Goal: Information Seeking & Learning: Understand process/instructions

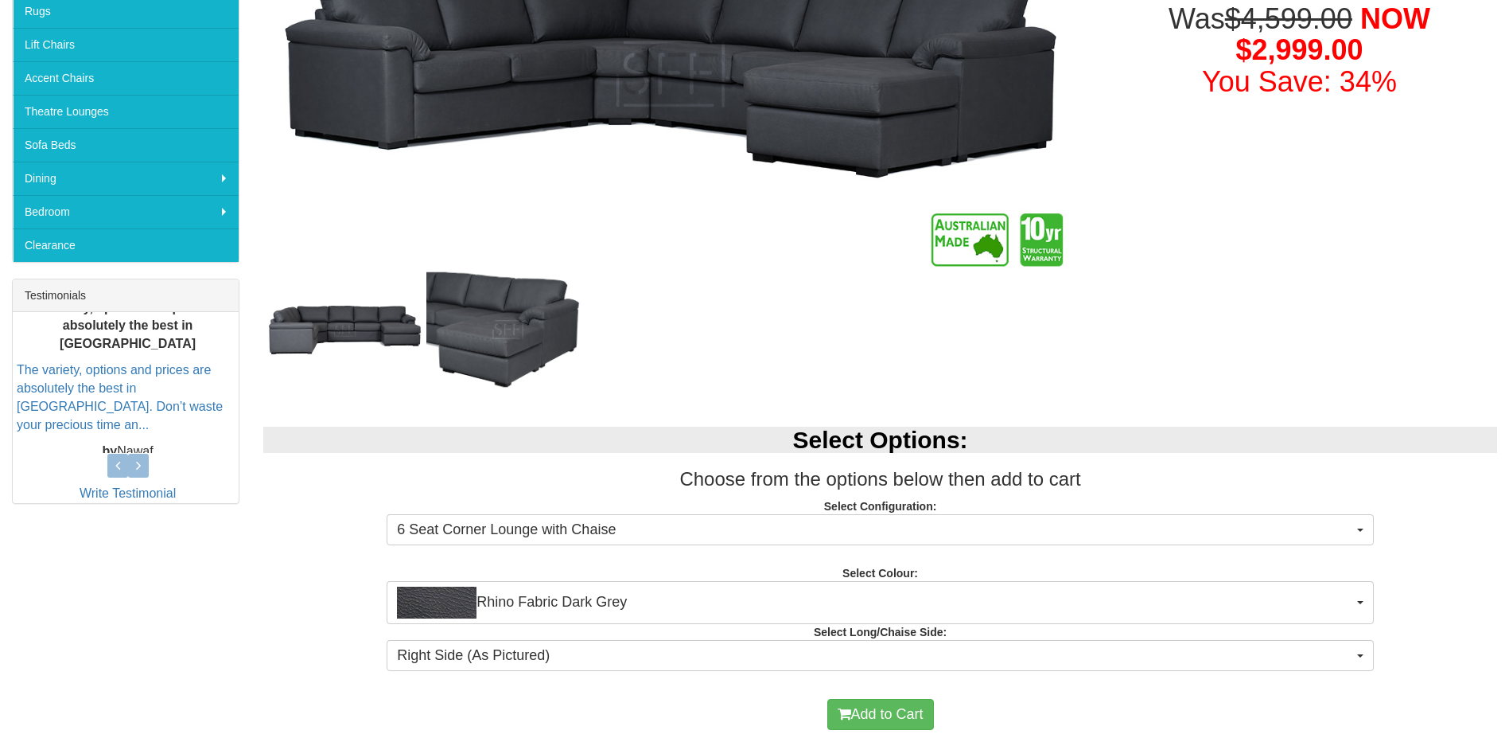
scroll to position [557, 0]
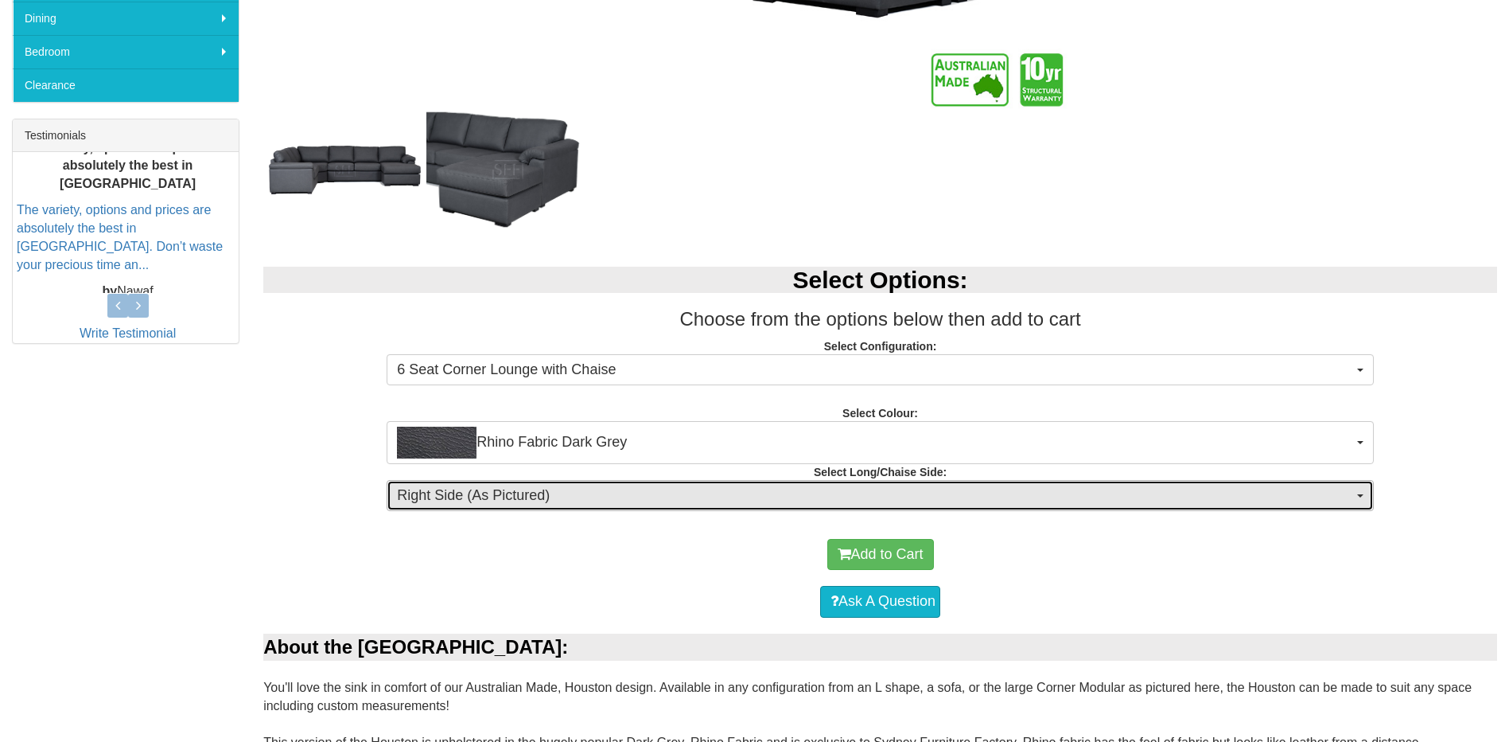
click at [572, 490] on span "Right Side (As Pictured)" at bounding box center [875, 495] width 956 height 21
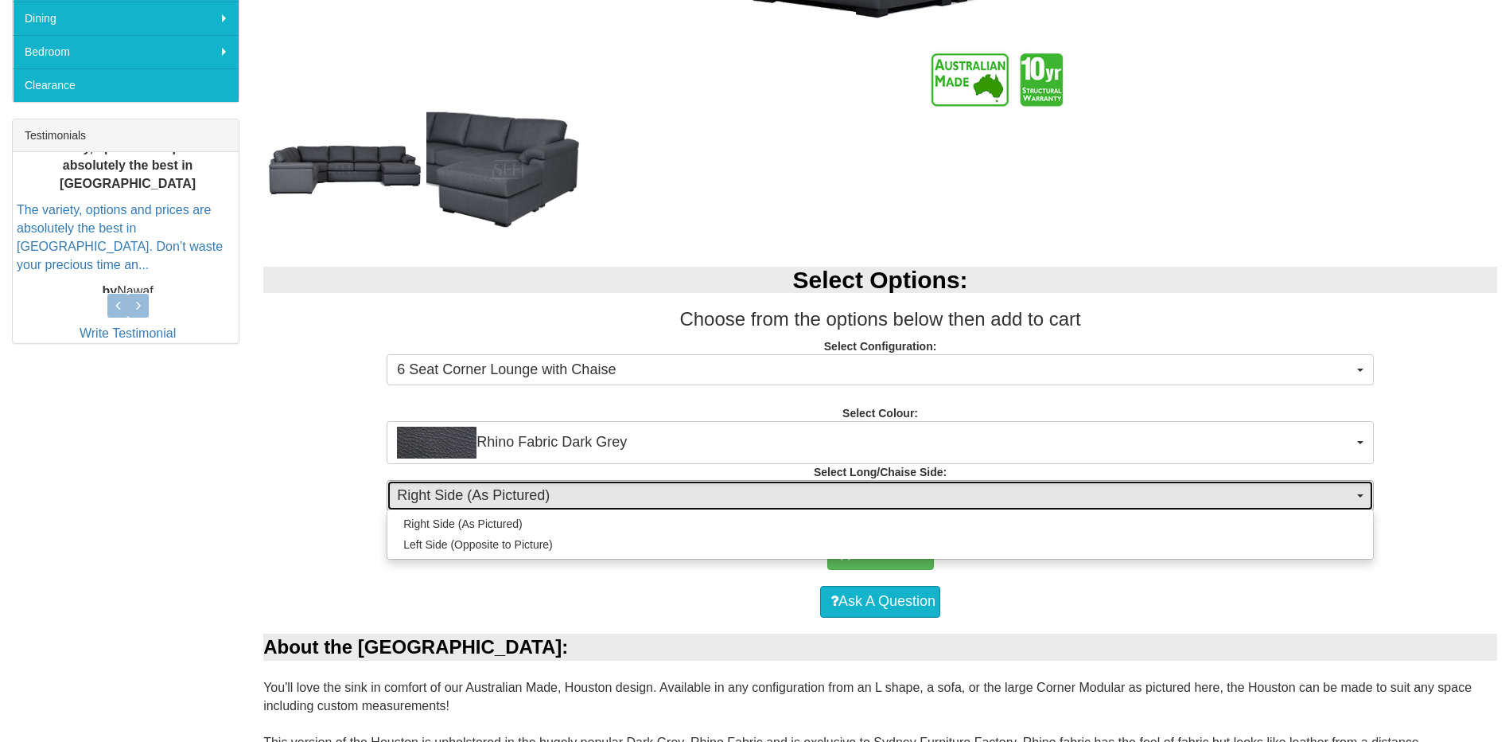
click at [572, 490] on span "Right Side (As Pictured)" at bounding box center [875, 495] width 956 height 21
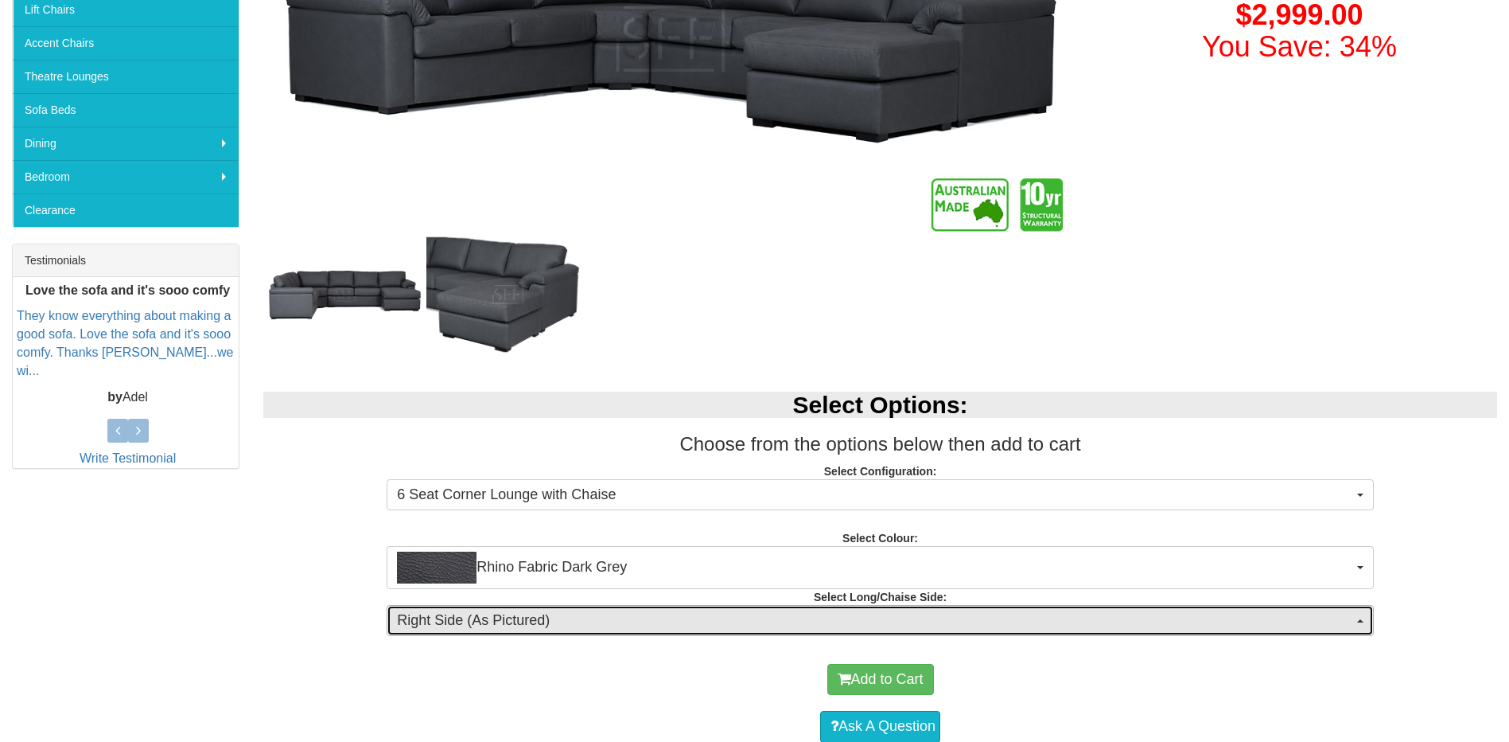
scroll to position [159, 0]
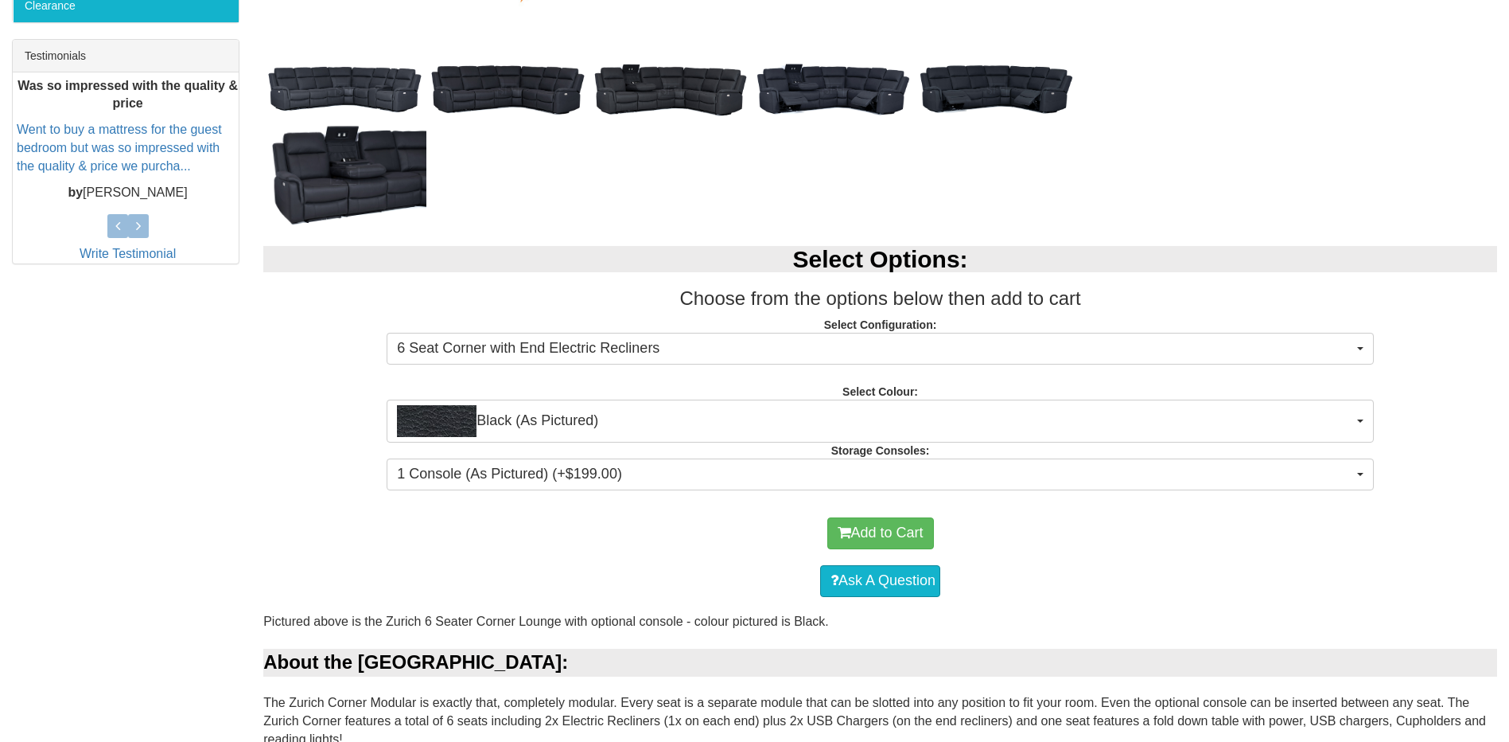
scroll to position [716, 0]
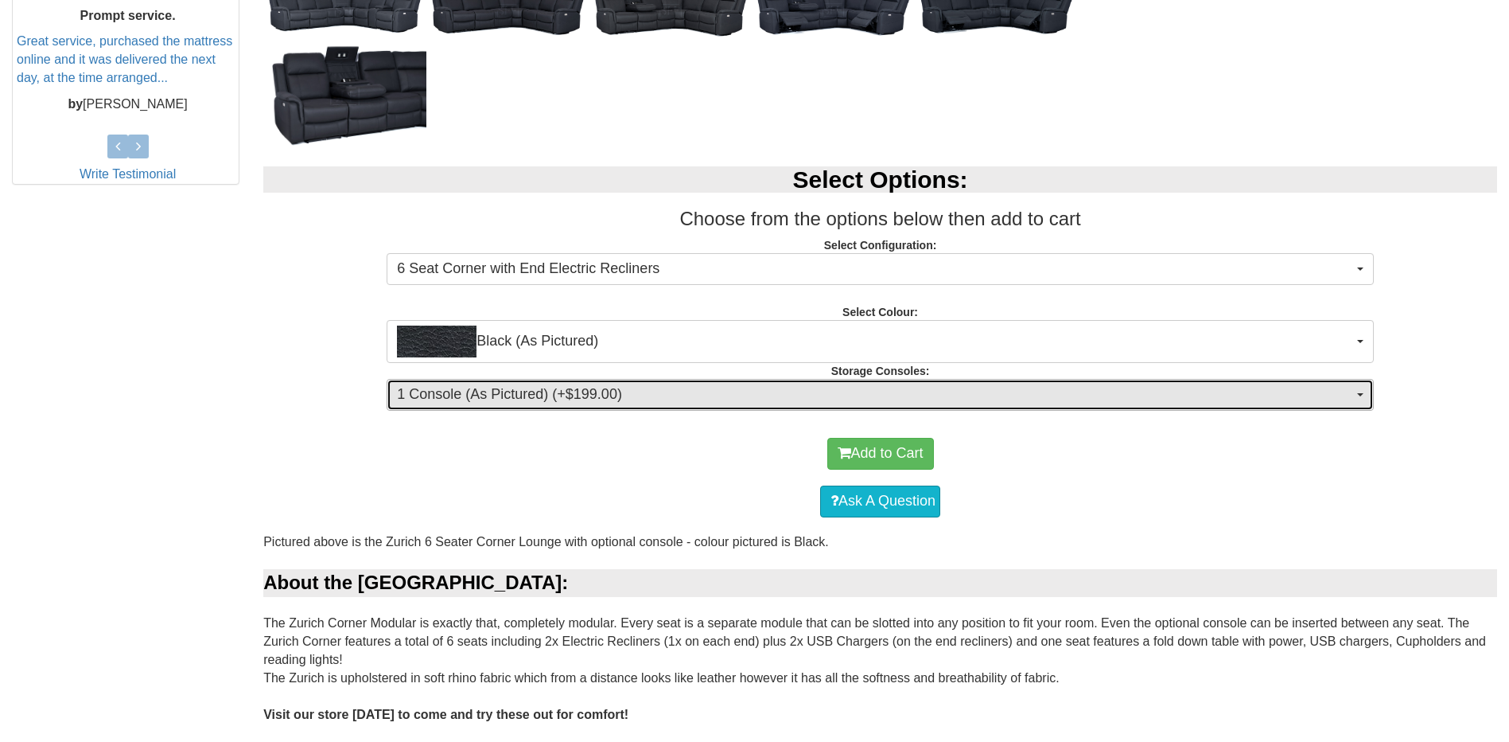
click at [652, 399] on span "1 Console (As Pictured) (+$199.00)" at bounding box center [875, 394] width 956 height 21
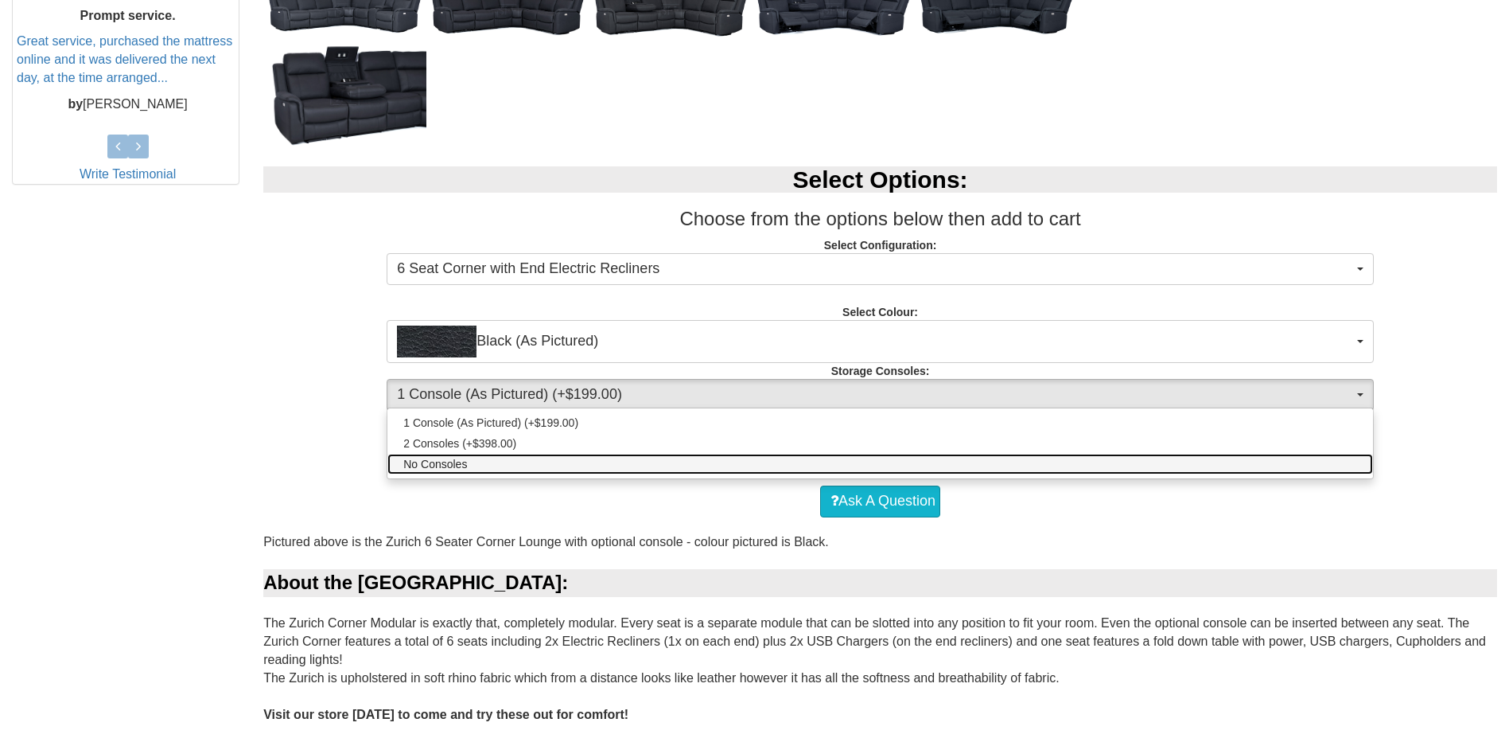
click at [569, 458] on link "No Consoles" at bounding box center [881, 464] width 986 height 21
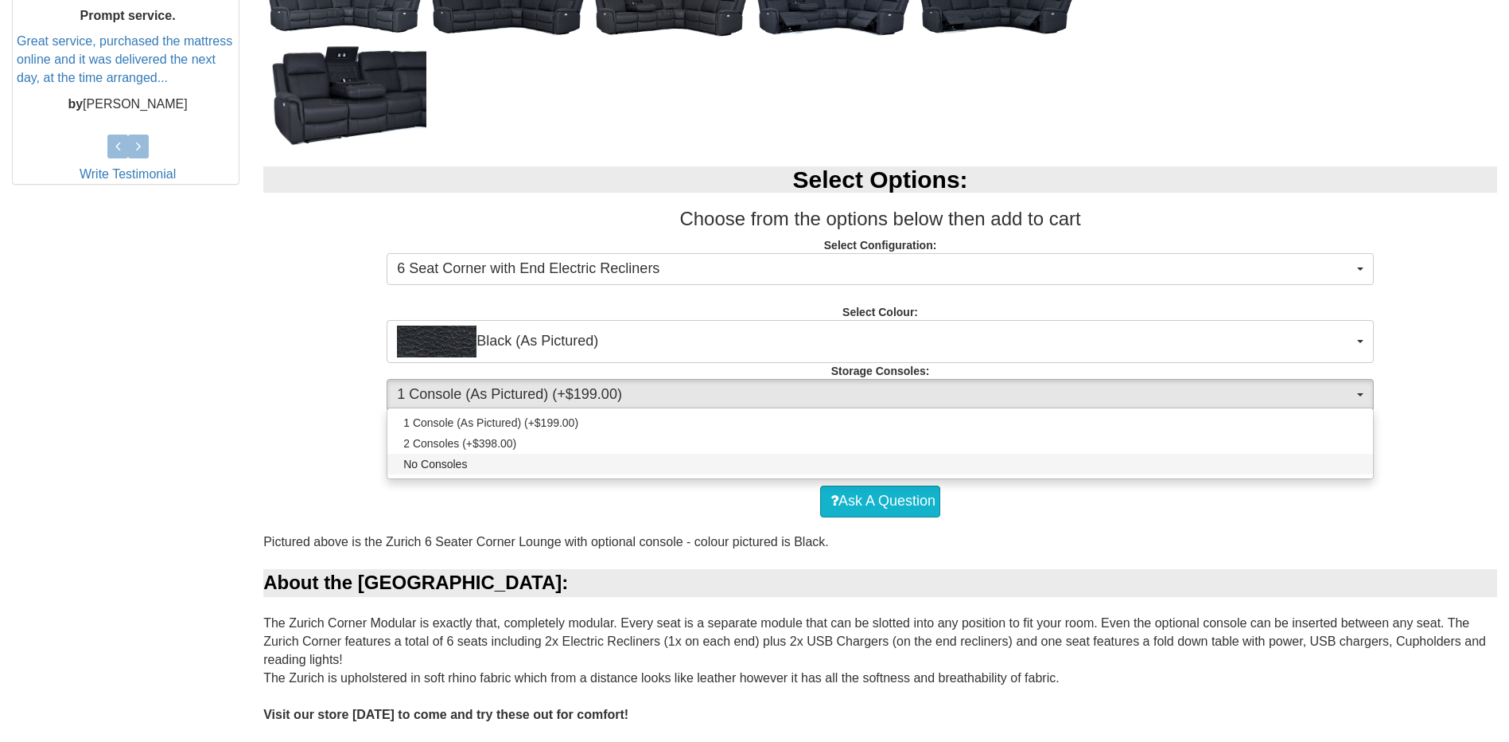
select select "1474"
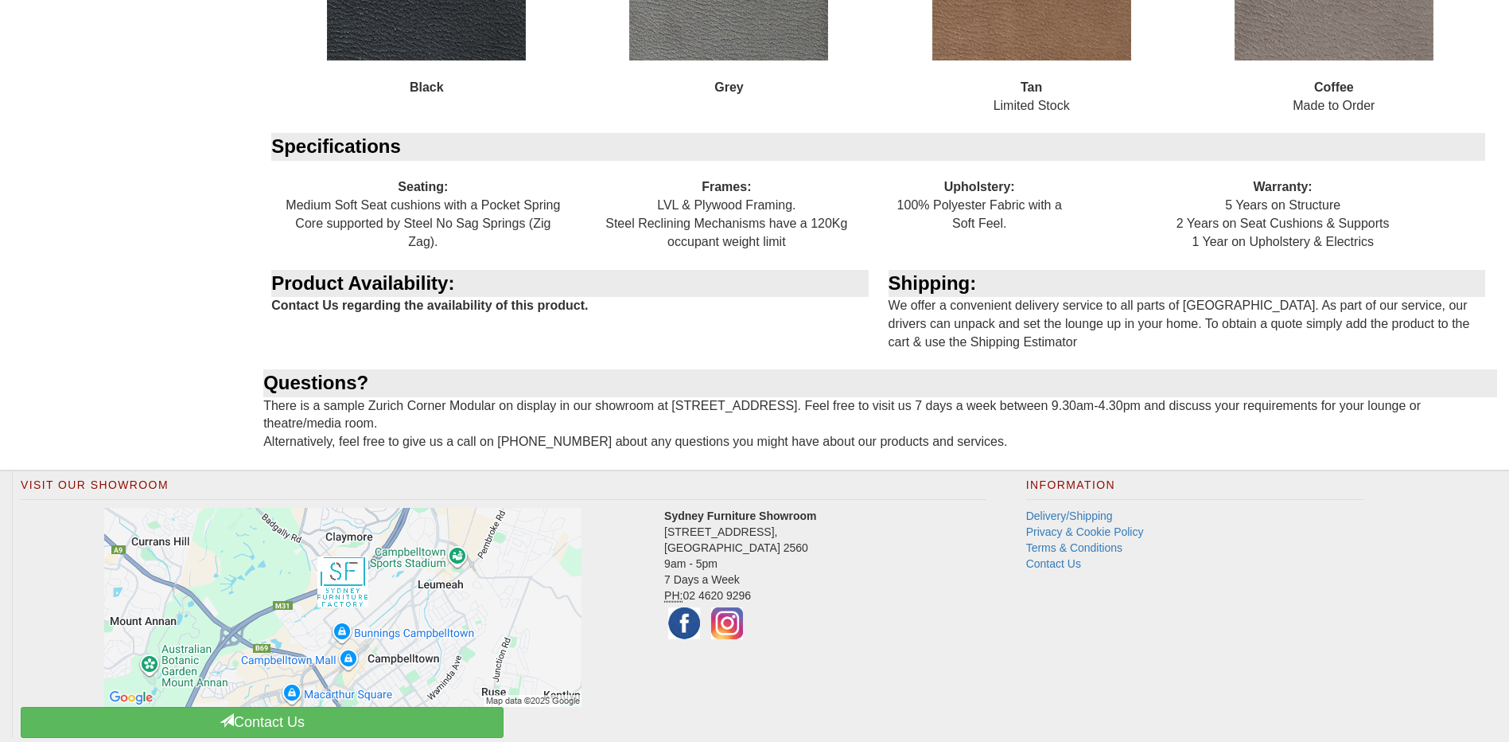
scroll to position [2434, 0]
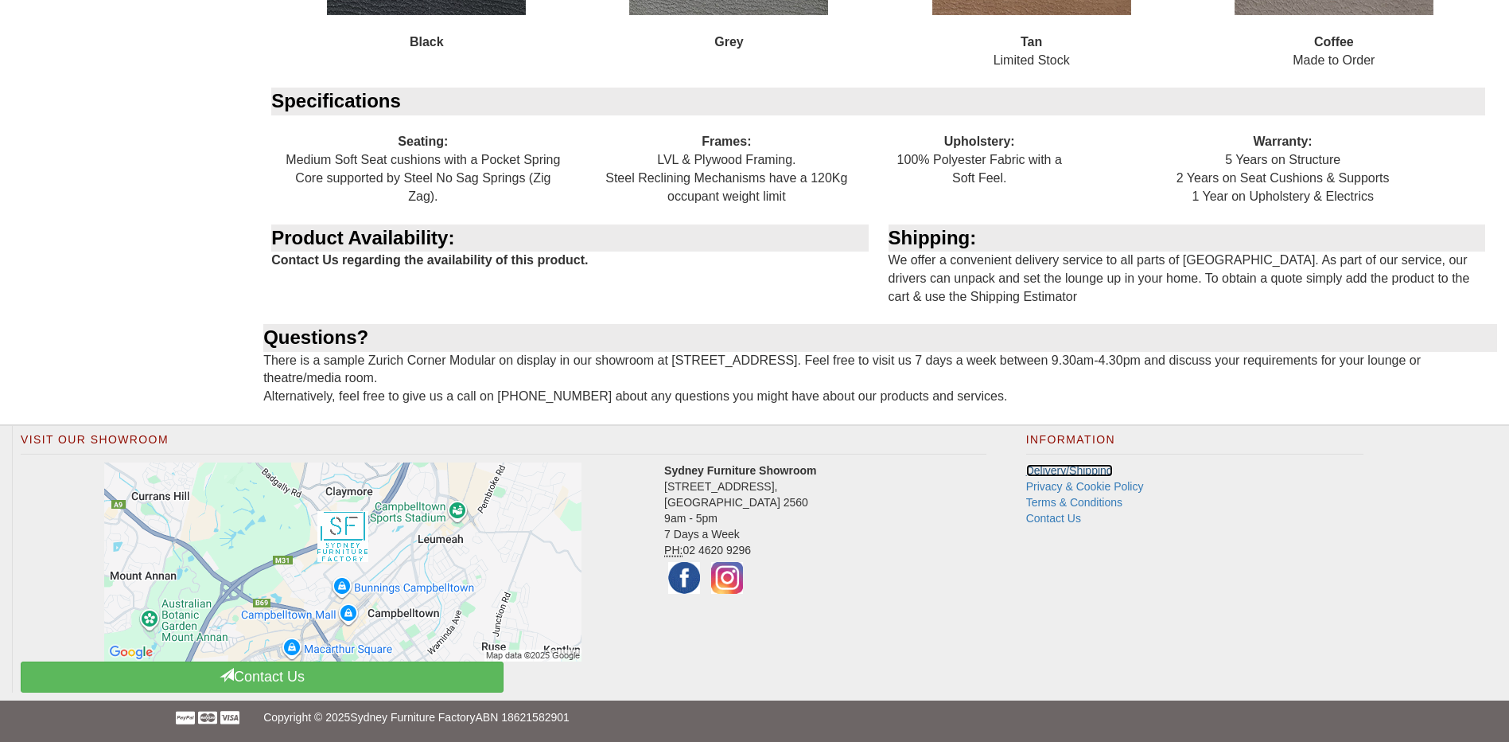
click at [1088, 468] on link "Delivery/Shipping" at bounding box center [1069, 470] width 87 height 13
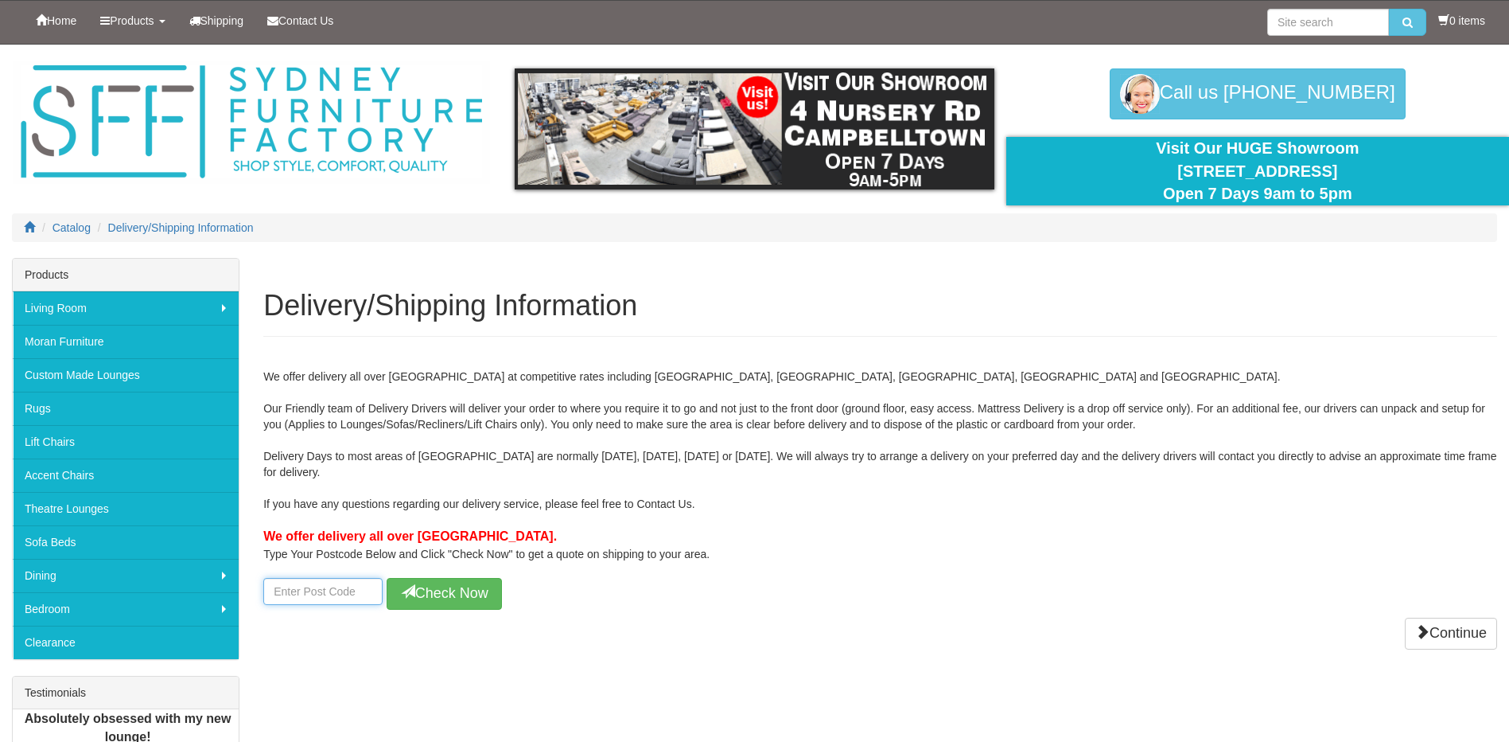
click at [349, 589] on input "number" at bounding box center [322, 591] width 119 height 27
type input "4021"
click at [417, 602] on button "Check Now" at bounding box center [444, 594] width 115 height 32
